Goal: Book appointment/travel/reservation

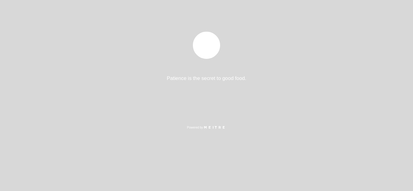
select select "es"
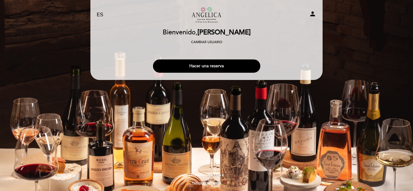
click at [235, 68] on button "Hacer una reserva" at bounding box center [206, 66] width 107 height 13
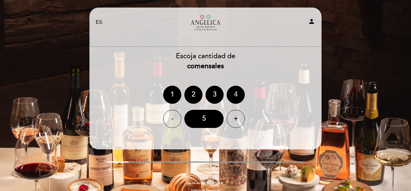
click at [237, 95] on div "4" at bounding box center [236, 95] width 18 height 18
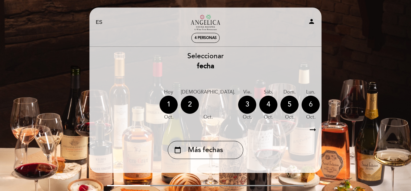
click at [302, 106] on div "6" at bounding box center [311, 105] width 18 height 18
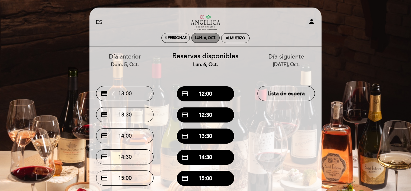
click at [204, 34] on div "lun. 6, oct." at bounding box center [205, 38] width 28 height 10
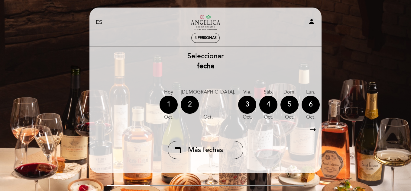
click at [281, 106] on div "5" at bounding box center [290, 105] width 18 height 18
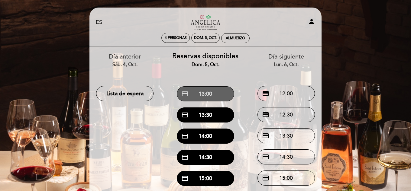
click at [215, 94] on button "credit_card 13:00" at bounding box center [205, 94] width 57 height 15
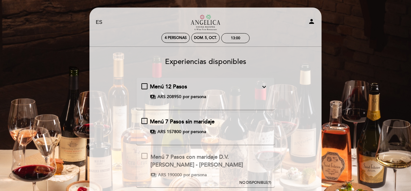
click at [312, 21] on icon "person" at bounding box center [311, 21] width 7 height 7
select select "es"
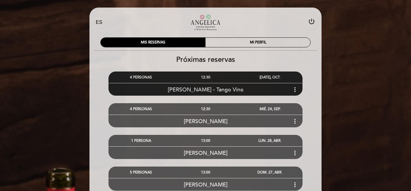
click at [295, 90] on icon "more_vert" at bounding box center [295, 89] width 7 height 7
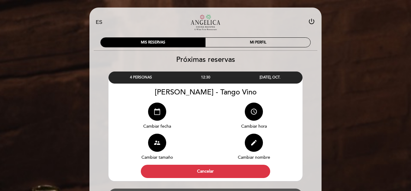
click at [156, 113] on icon "calendar_today" at bounding box center [157, 111] width 7 height 7
select select "es"
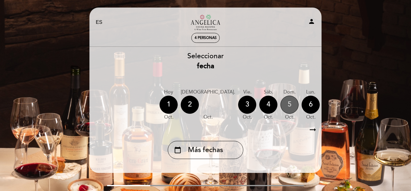
click at [281, 104] on div "5" at bounding box center [290, 105] width 18 height 18
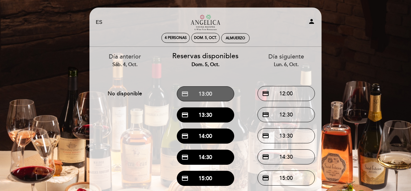
click at [217, 97] on button "credit_card 13:00" at bounding box center [205, 94] width 57 height 15
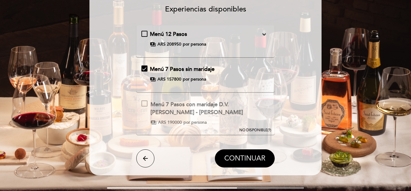
click at [263, 155] on span "CONTINUAR" at bounding box center [244, 159] width 41 height 8
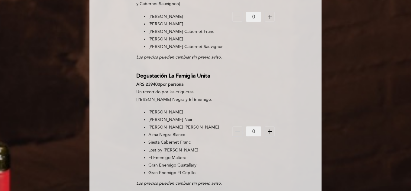
scroll to position [36, 0]
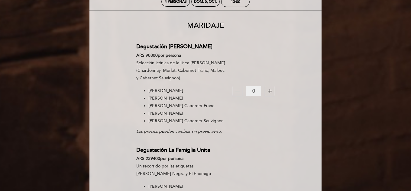
click at [271, 93] on icon "add" at bounding box center [269, 91] width 7 height 7
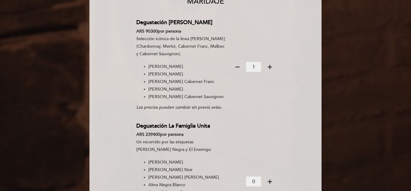
scroll to position [0, 0]
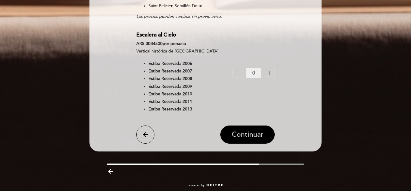
click at [253, 131] on span "Continuar" at bounding box center [248, 135] width 32 height 8
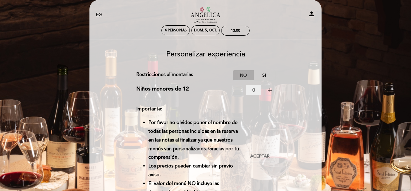
click at [244, 76] on label "No" at bounding box center [243, 75] width 21 height 10
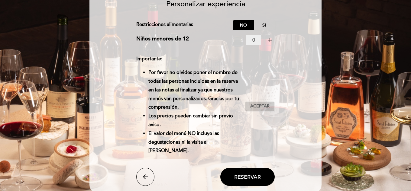
click at [267, 109] on span "Aceptar" at bounding box center [259, 106] width 19 height 6
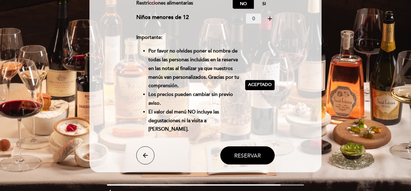
scroll to position [83, 0]
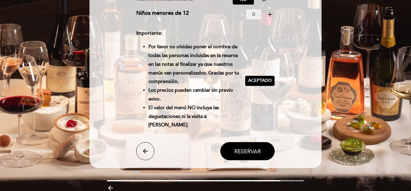
click at [252, 154] on span "Reservar" at bounding box center [247, 151] width 27 height 7
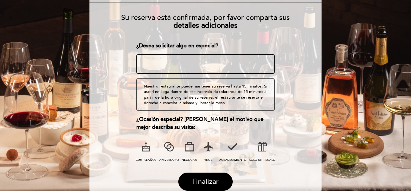
scroll to position [70, 0]
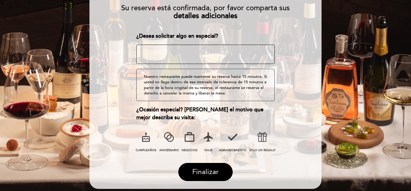
click at [204, 171] on span "Finalizar" at bounding box center [205, 172] width 27 height 8
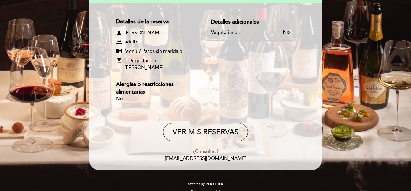
scroll to position [83, 0]
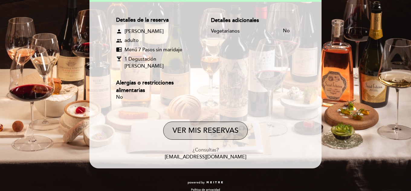
click at [223, 128] on button "VER MIS RESERVAS" at bounding box center [205, 131] width 85 height 18
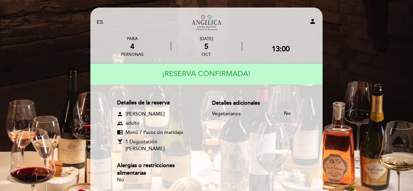
select select "es"
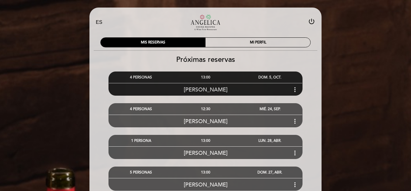
click at [294, 89] on icon "more_vert" at bounding box center [295, 89] width 7 height 7
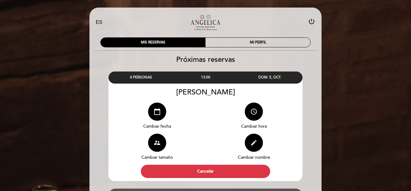
click at [258, 144] on button "edit" at bounding box center [254, 143] width 18 height 18
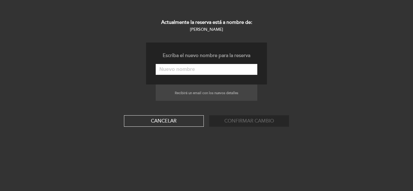
click at [194, 70] on input "text" at bounding box center [207, 69] width 102 height 11
type input "[PERSON_NAME] - Tango Vino"
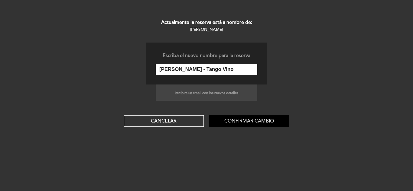
click at [241, 119] on button "Confirmar cambio" at bounding box center [249, 121] width 80 height 11
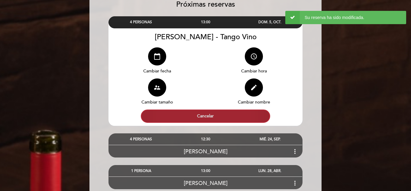
scroll to position [56, 0]
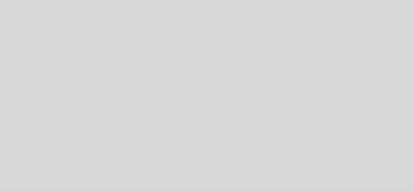
select select "es"
